Goal: Information Seeking & Learning: Learn about a topic

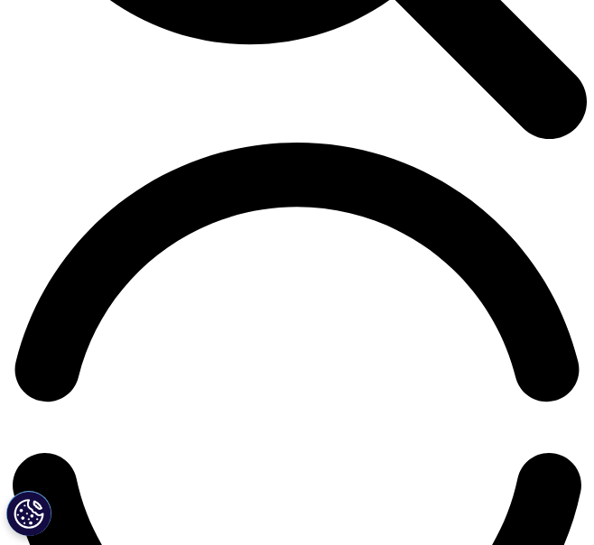
scroll to position [1084, 0]
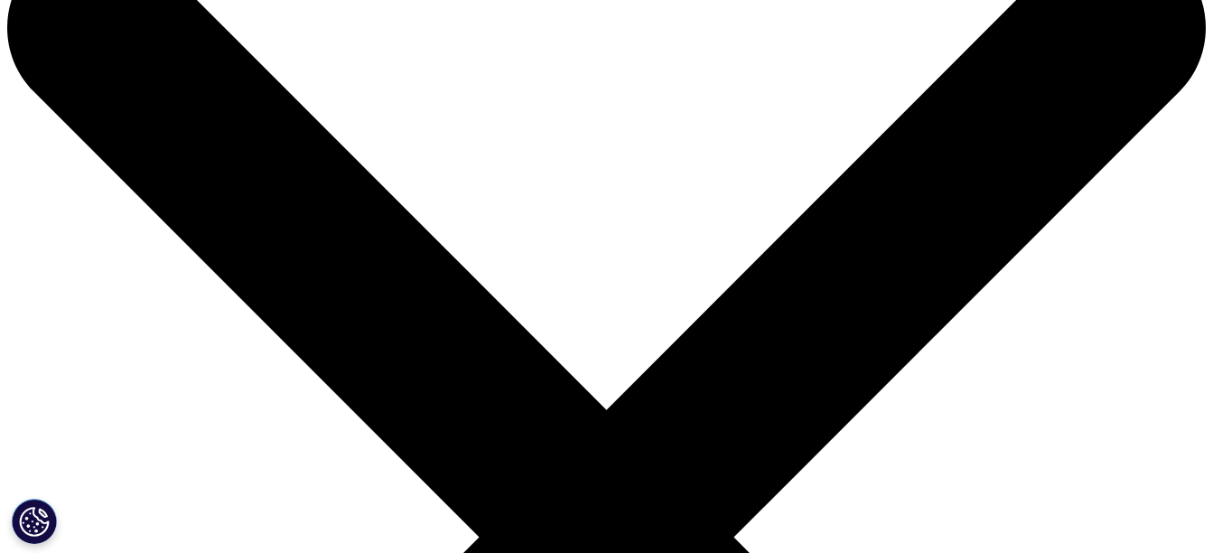
scroll to position [271, 0]
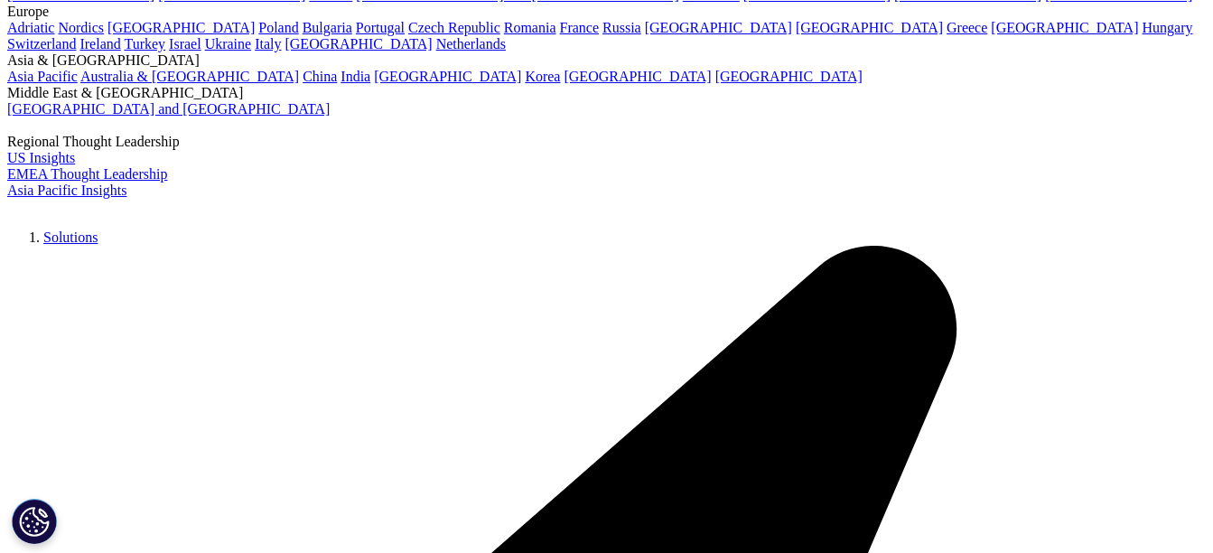
scroll to position [3522, 0]
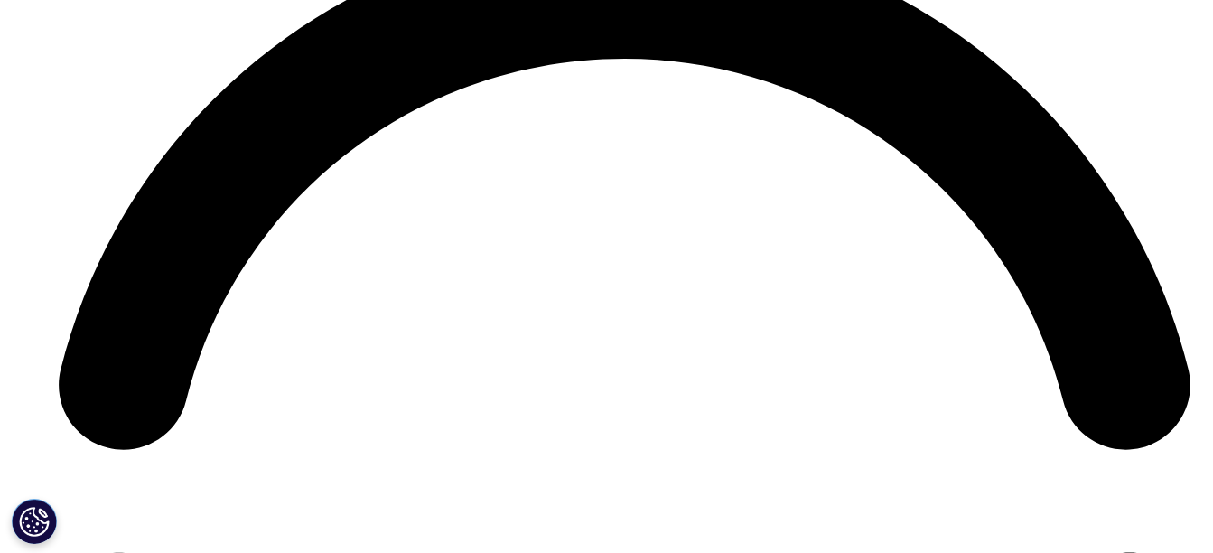
scroll to position [7746, 0]
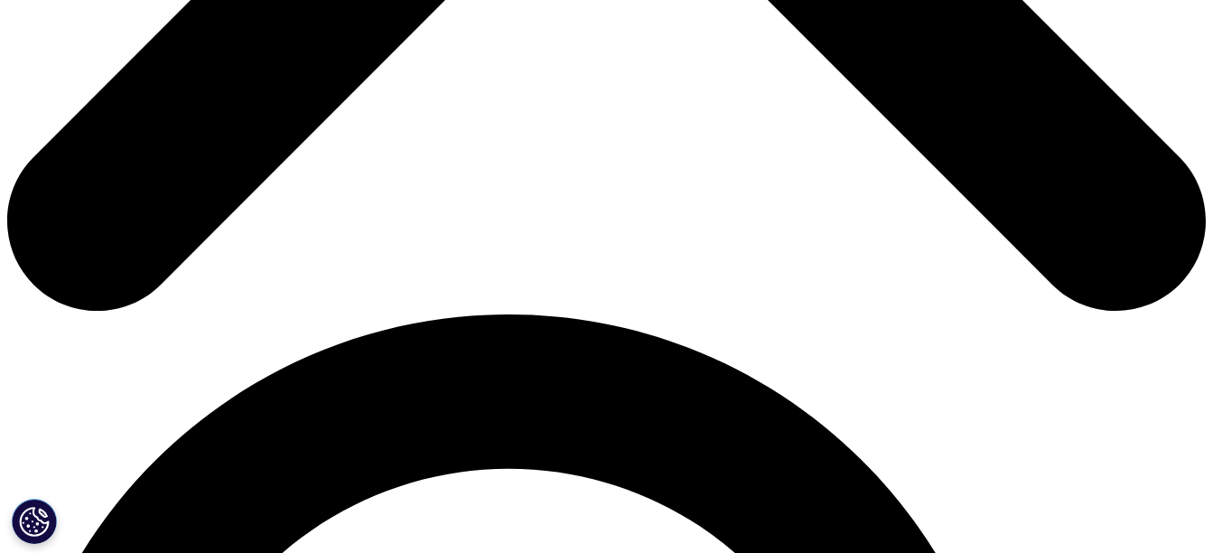
scroll to position [903, 0]
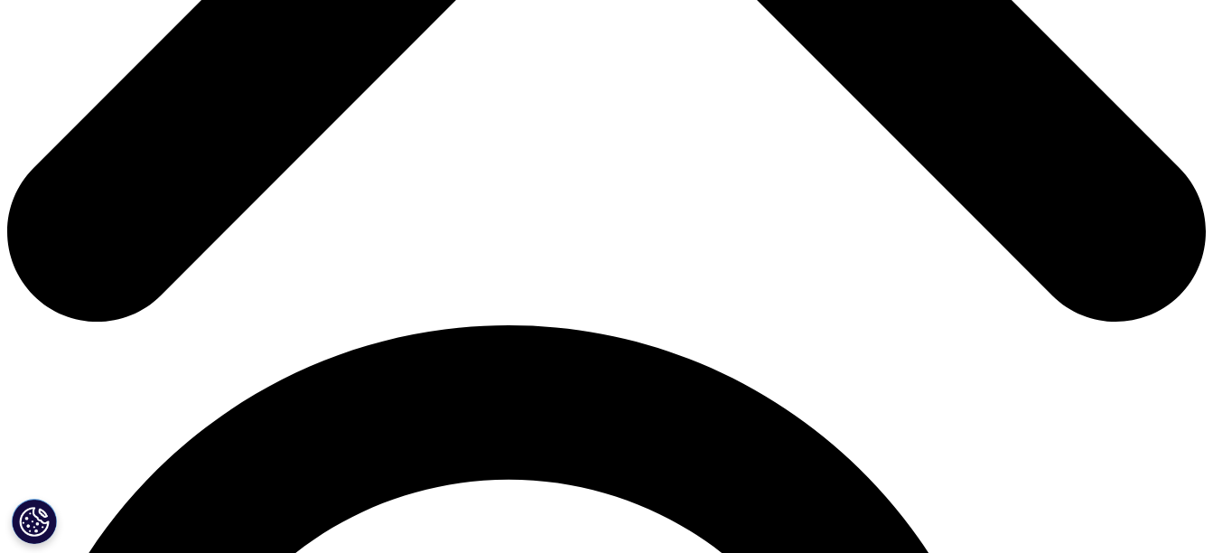
click at [1007, 115] on link "All Reports" at bounding box center [1005, 109] width 66 height 17
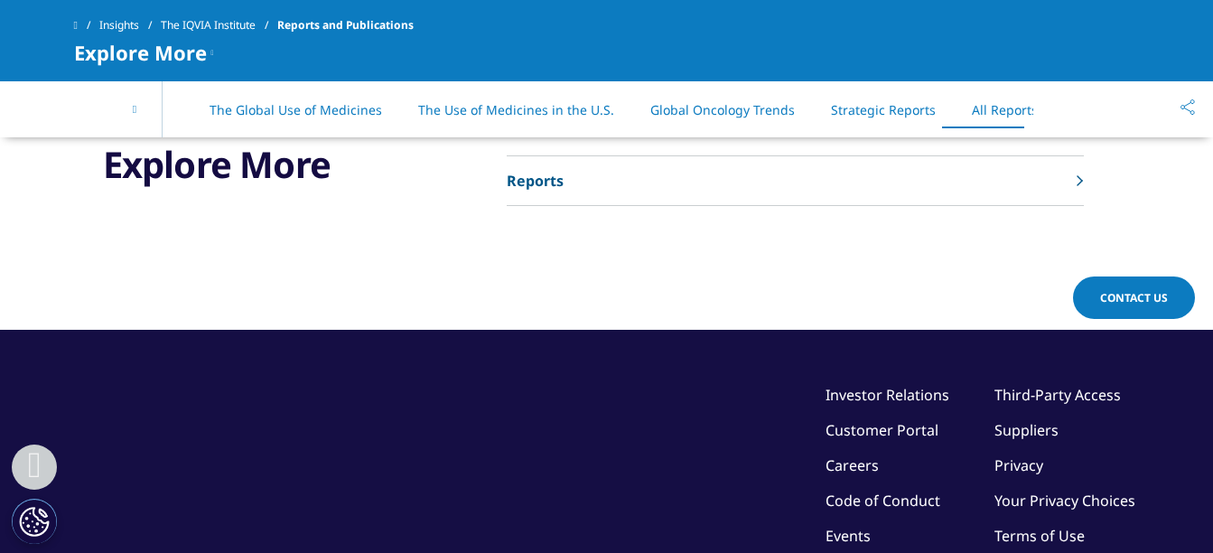
scroll to position [9653, 0]
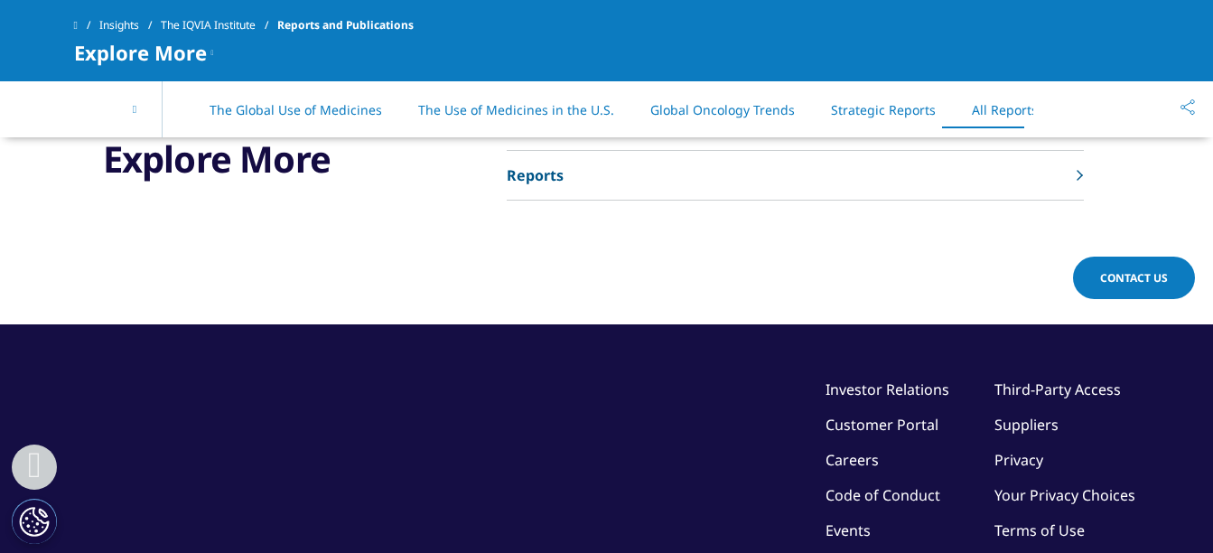
click at [545, 164] on p "Reports" at bounding box center [535, 175] width 57 height 22
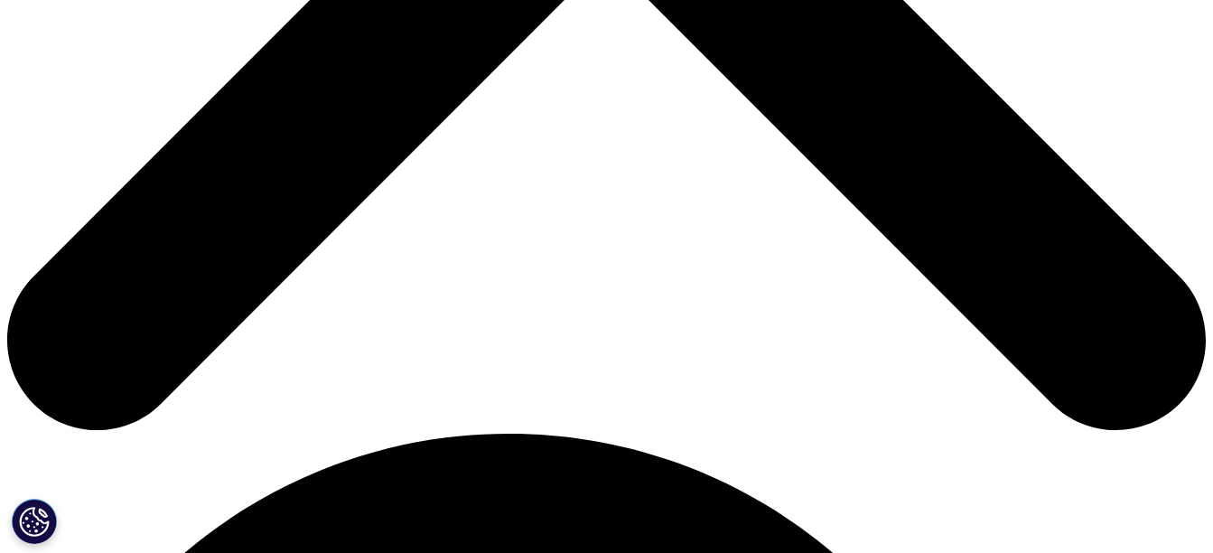
scroll to position [722, 0]
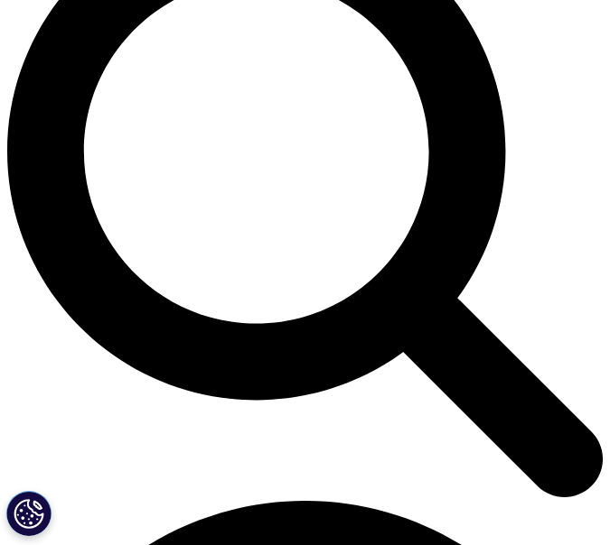
type input "prior auth"
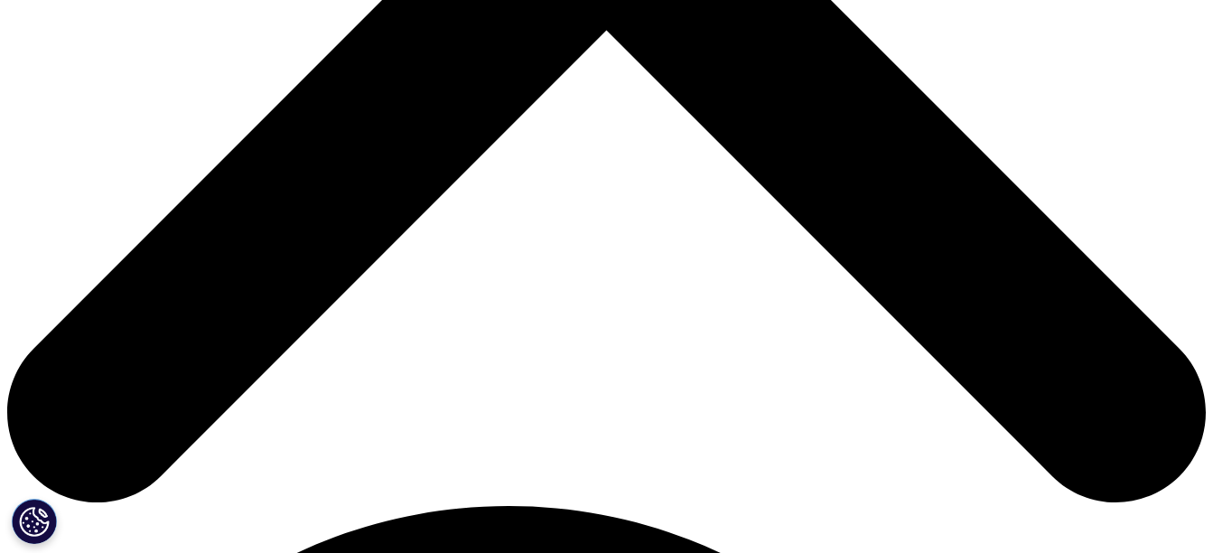
scroll to position [813, 0]
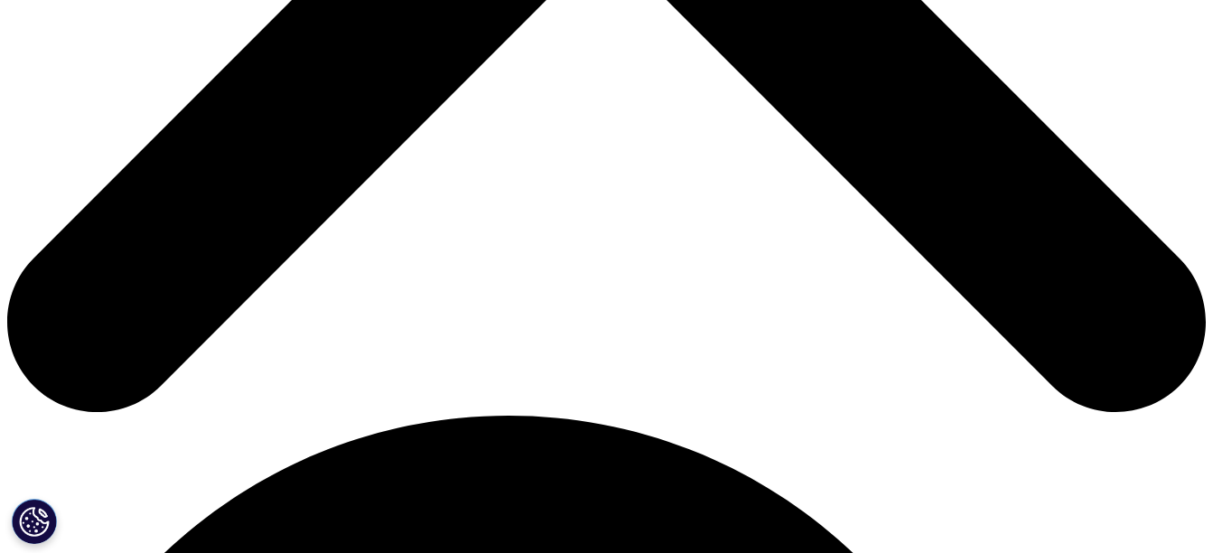
drag, startPoint x: 335, startPoint y: 121, endPoint x: 210, endPoint y: 124, distance: 124.6
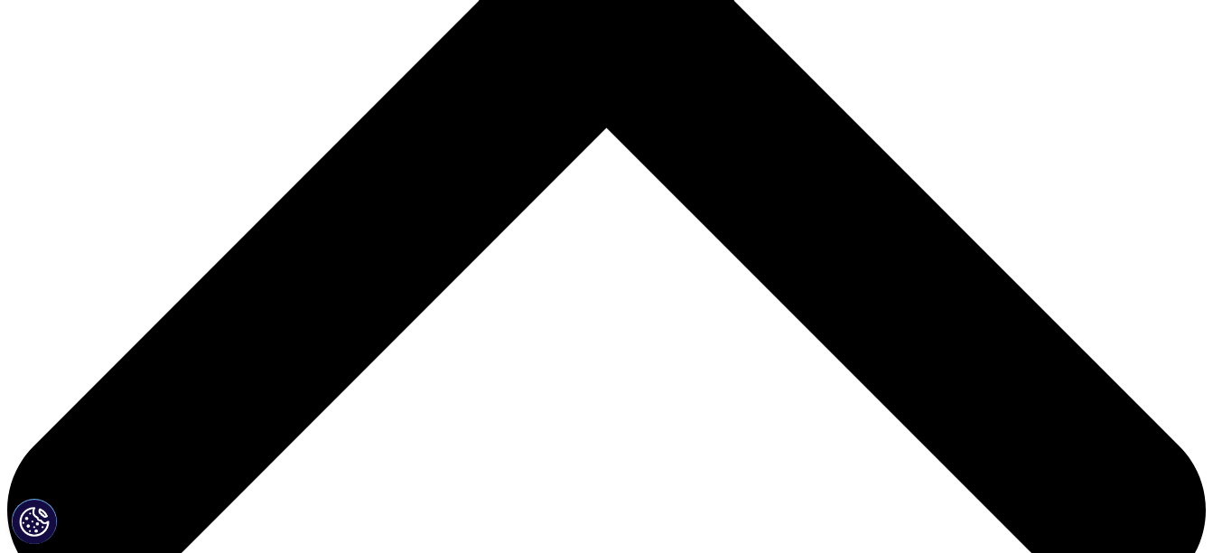
scroll to position [542, 0]
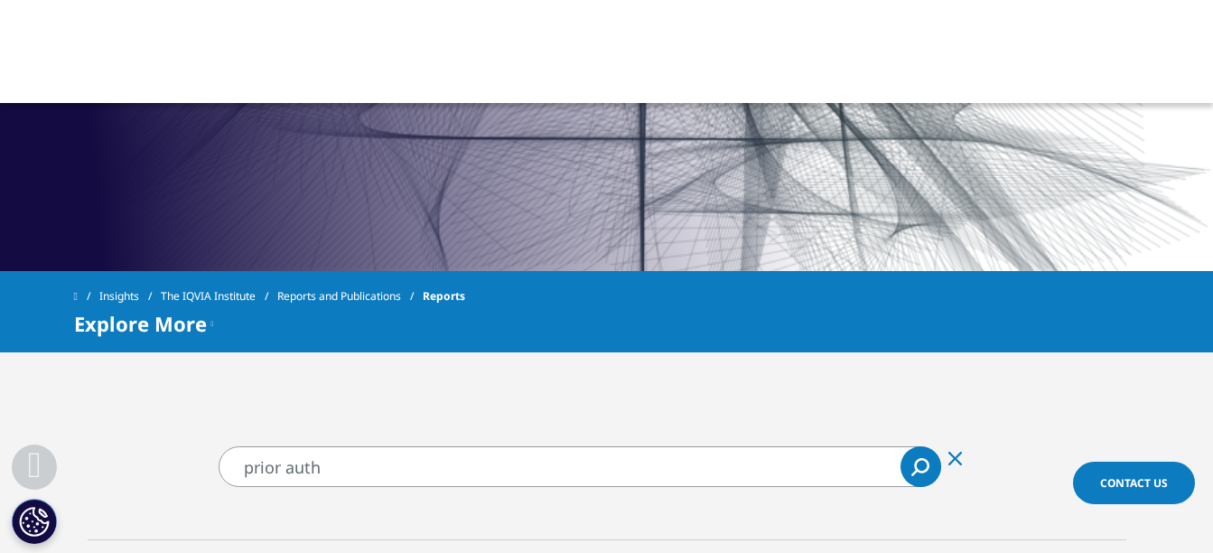
click at [86, 302] on link at bounding box center [86, 296] width 25 height 33
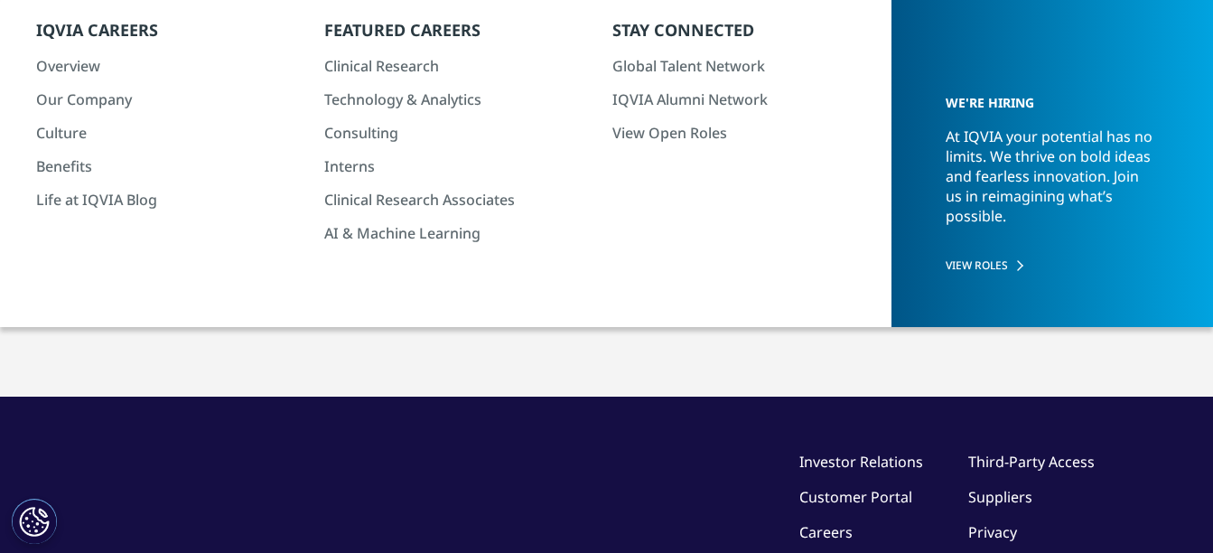
scroll to position [181, 0]
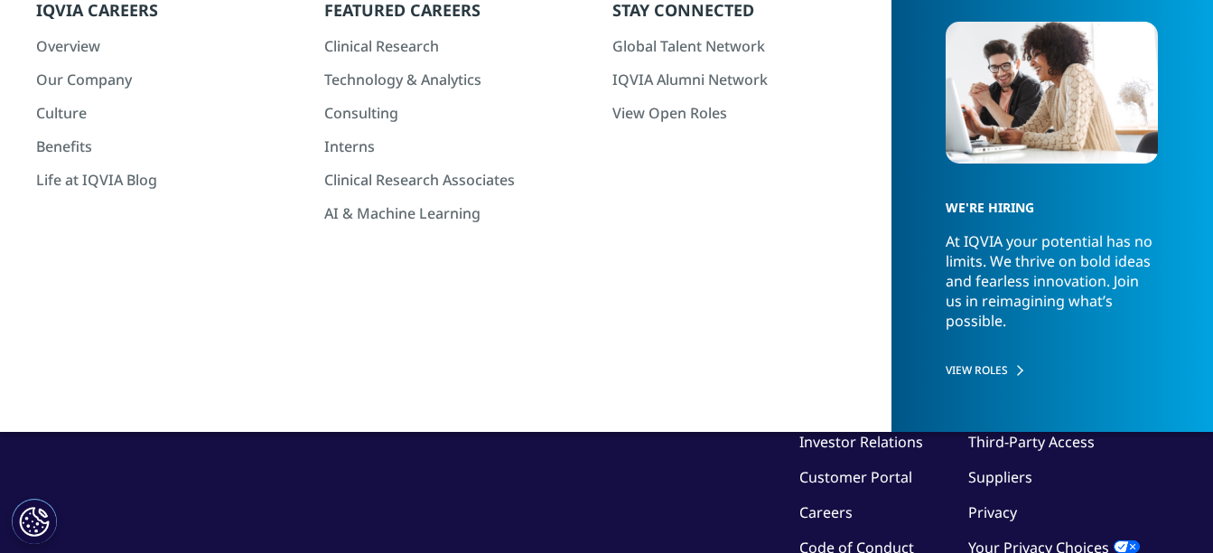
click at [288, 120] on input "prior auth" at bounding box center [401, 104] width 655 height 41
click at [276, 144] on div "Prior Auth orizations and Step Therapy Impact to Patients in Specialty Markets" at bounding box center [401, 147] width 653 height 45
type input "Prior Authorizations and Step Therapy Impact to Patients in Specialty Markets"
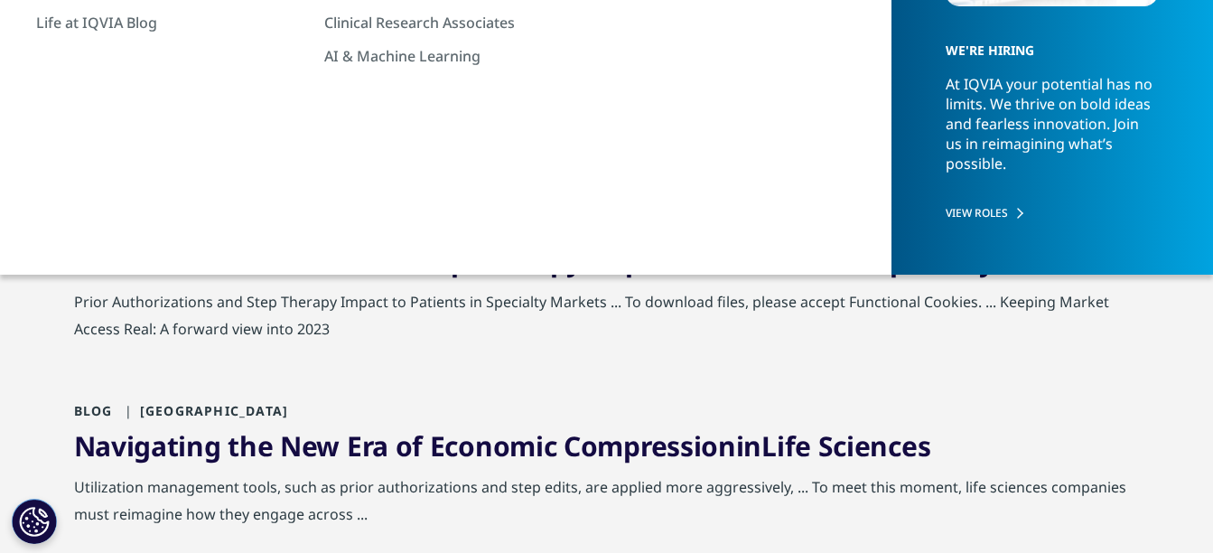
scroll to position [181, 0]
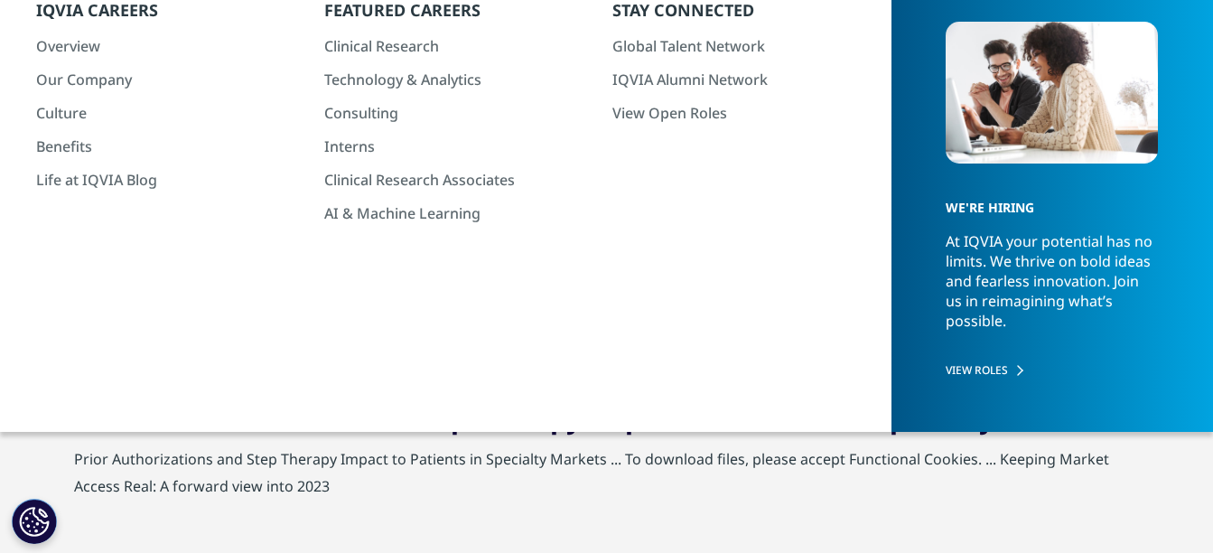
click at [215, 412] on span "Authorizations" at bounding box center [244, 417] width 199 height 37
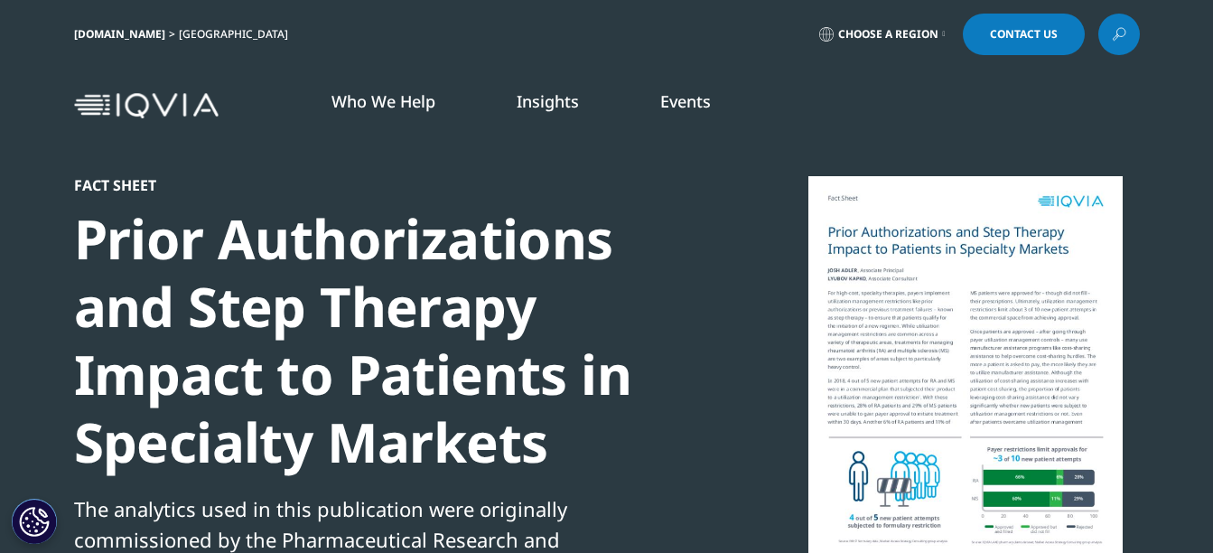
click at [1011, 312] on div at bounding box center [965, 379] width 349 height 406
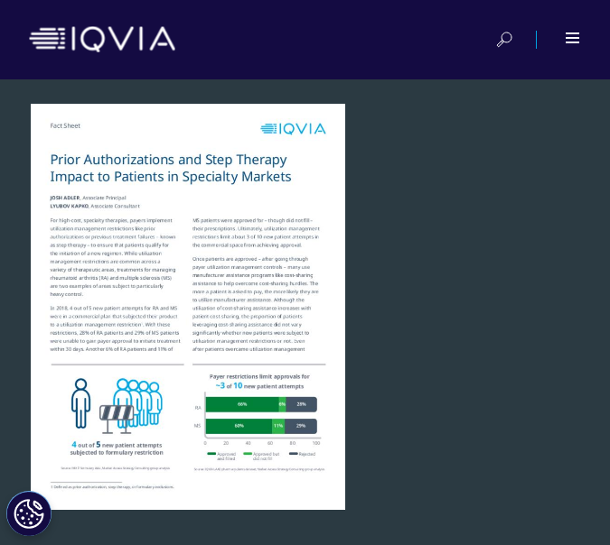
scroll to position [686, 582]
